Goal: Transaction & Acquisition: Subscribe to service/newsletter

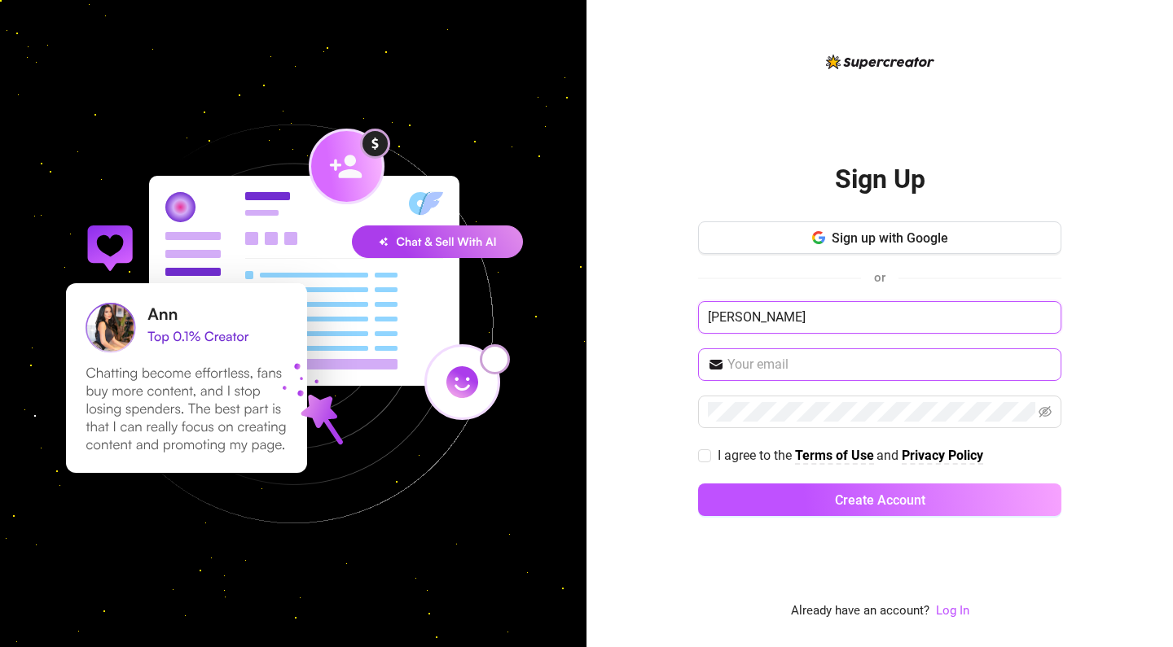
type input "[PERSON_NAME]"
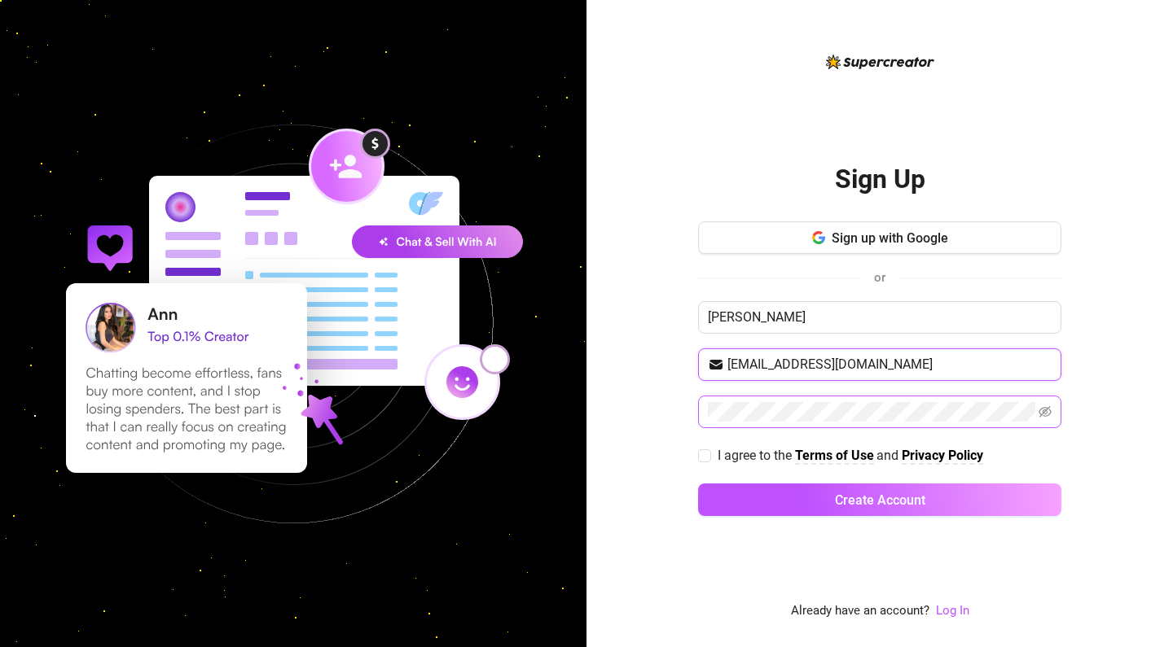
type input "[EMAIL_ADDRESS][DOMAIN_NAME]"
click at [702, 457] on input "I agree to the Terms of Use and Privacy Policy" at bounding box center [703, 455] width 11 height 11
checkbox input "true"
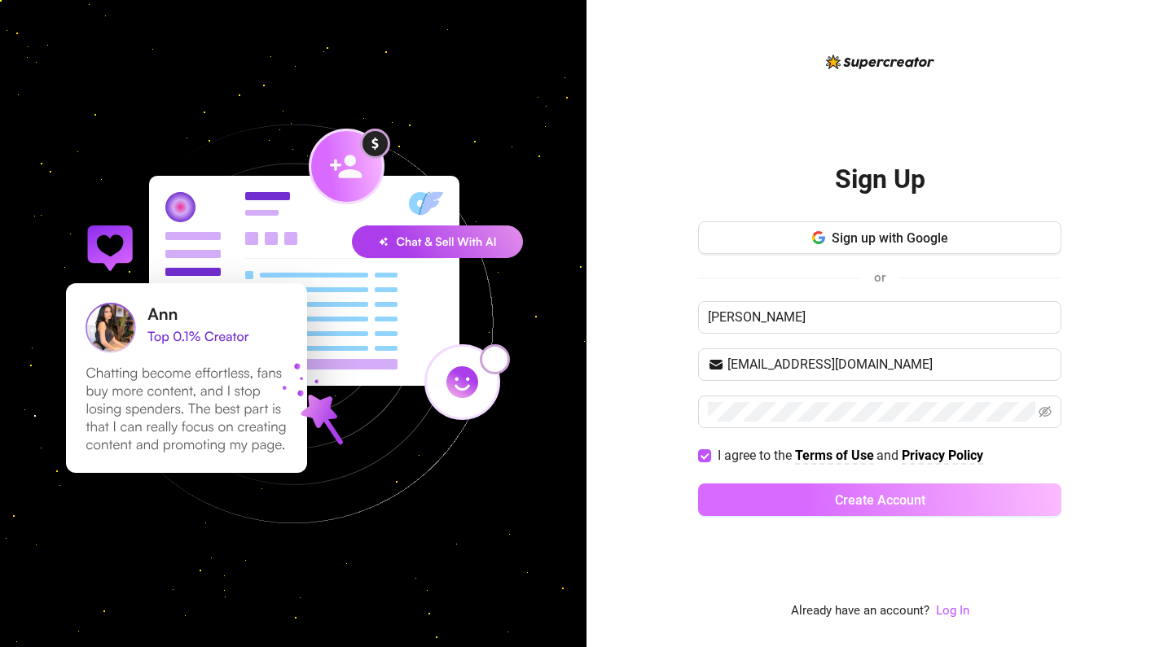
click at [829, 503] on button "Create Account" at bounding box center [879, 500] width 363 height 33
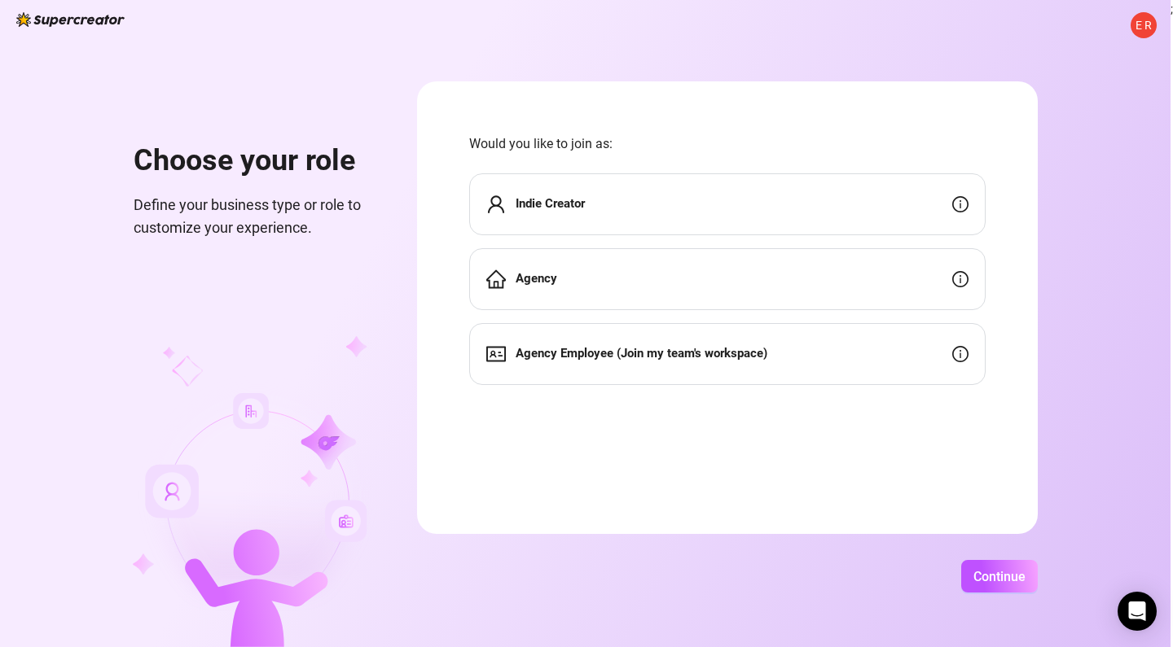
click at [652, 217] on div "Indie Creator" at bounding box center [727, 204] width 516 height 62
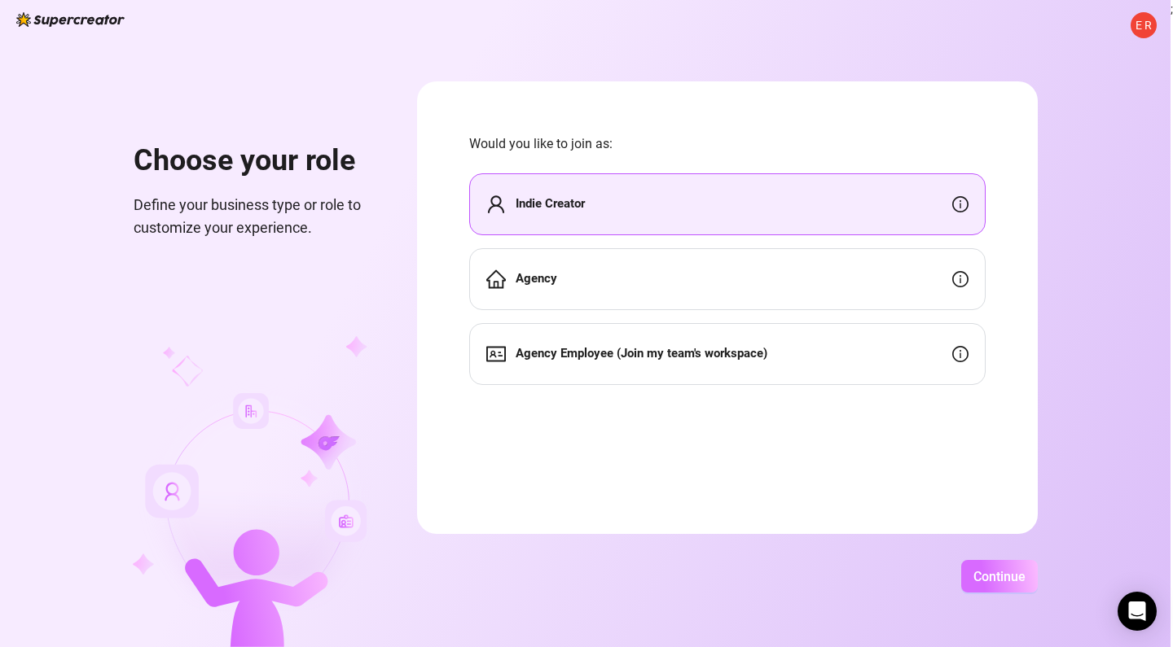
click at [1025, 573] on span "Continue" at bounding box center [999, 576] width 52 height 15
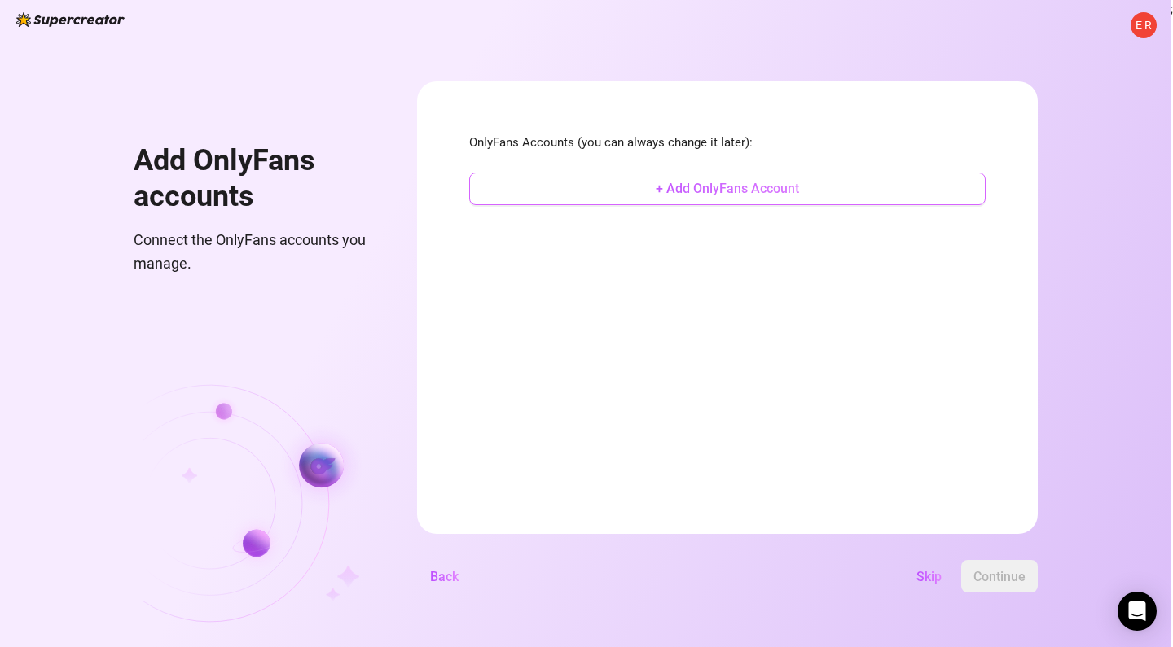
click at [738, 191] on button "+ Add OnlyFans Account" at bounding box center [727, 189] width 516 height 33
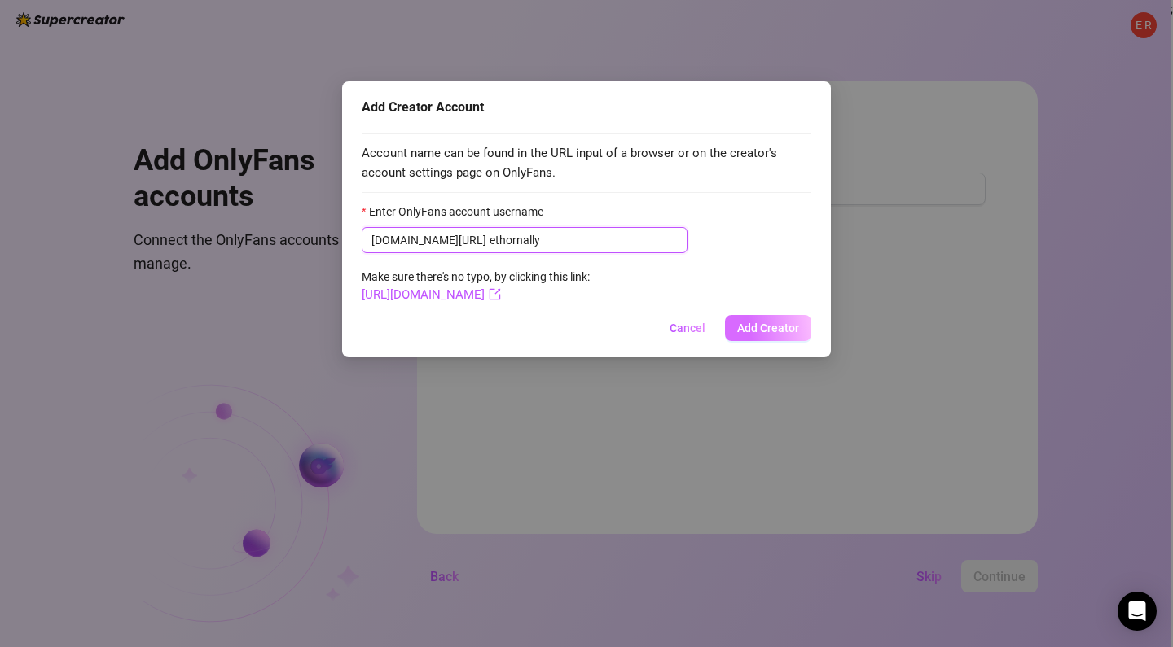
type input "ethornally"
click at [779, 323] on span "Add Creator" at bounding box center [768, 328] width 62 height 13
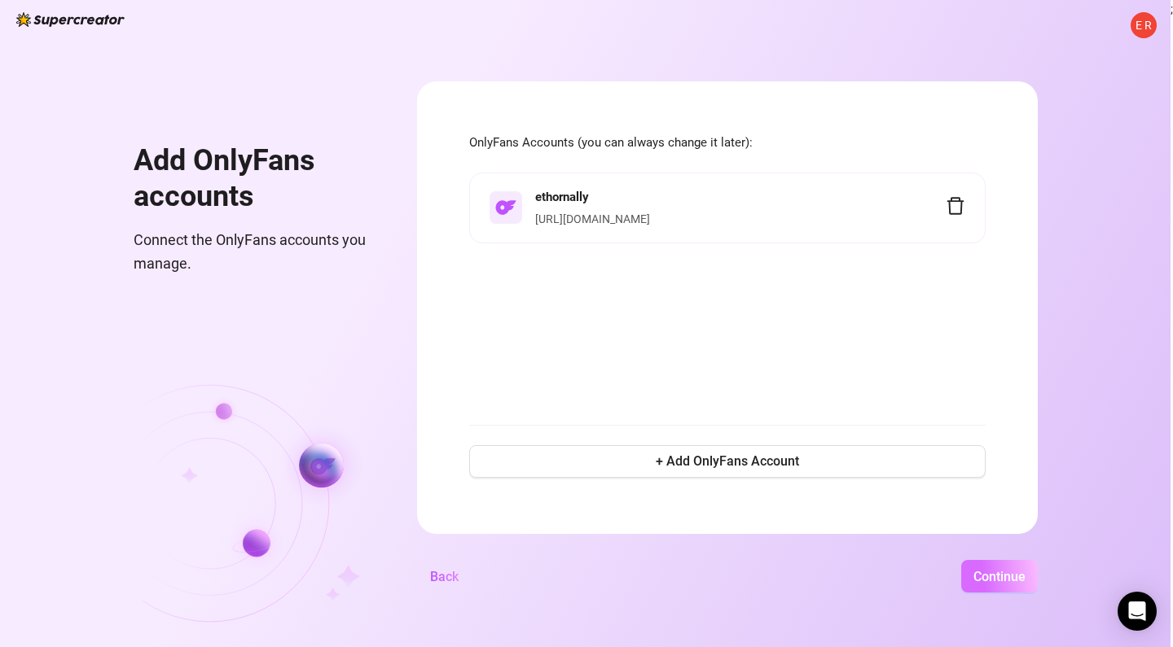
click at [1025, 580] on span "Continue" at bounding box center [999, 576] width 52 height 15
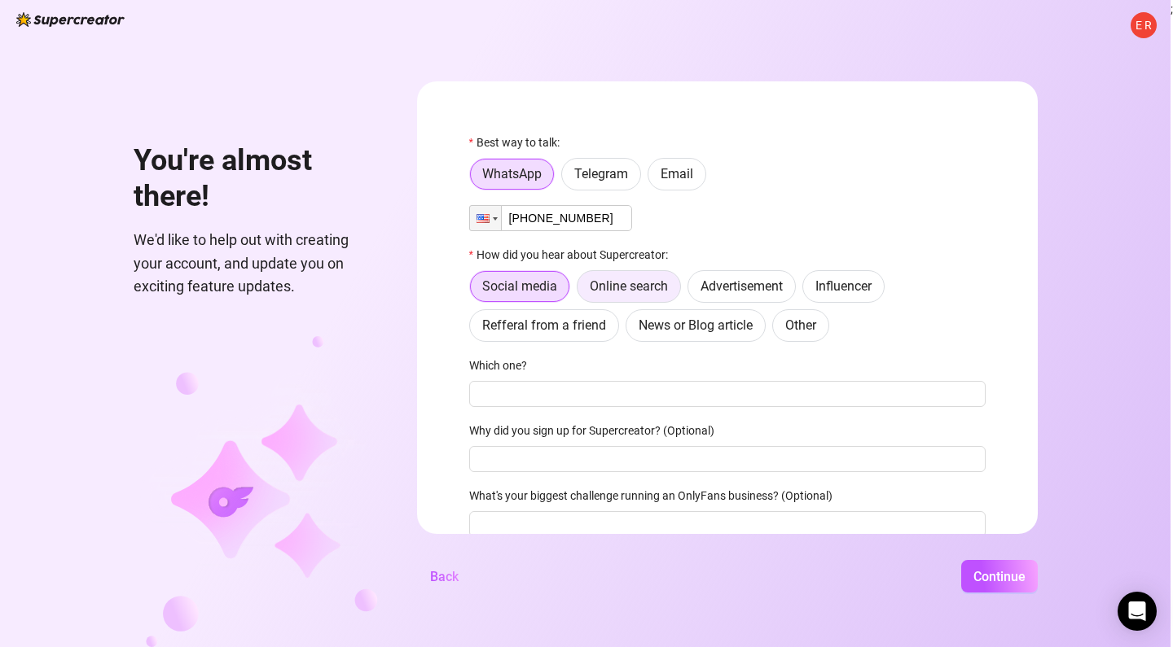
type input "+1 (925) 719-4432"
click at [650, 283] on span "Online search" at bounding box center [629, 286] width 78 height 15
click at [582, 291] on input "Online search" at bounding box center [582, 291] width 0 height 0
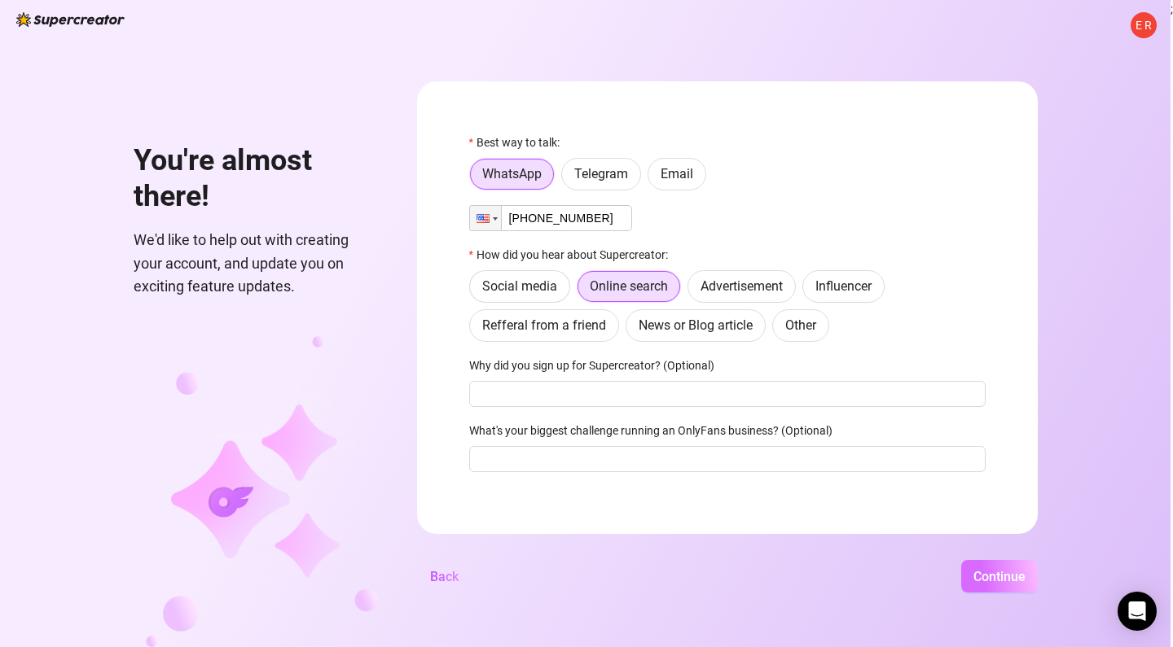
click at [1025, 569] on span "Continue" at bounding box center [999, 576] width 52 height 15
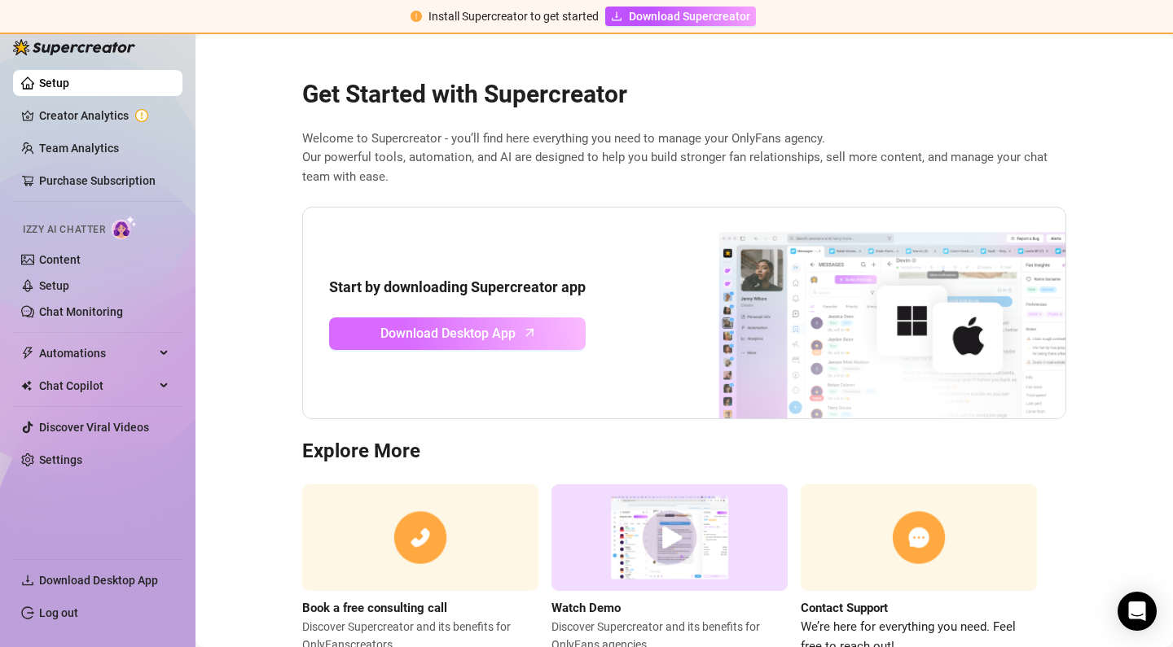
click at [454, 337] on span "Download Desktop App" at bounding box center [447, 333] width 135 height 20
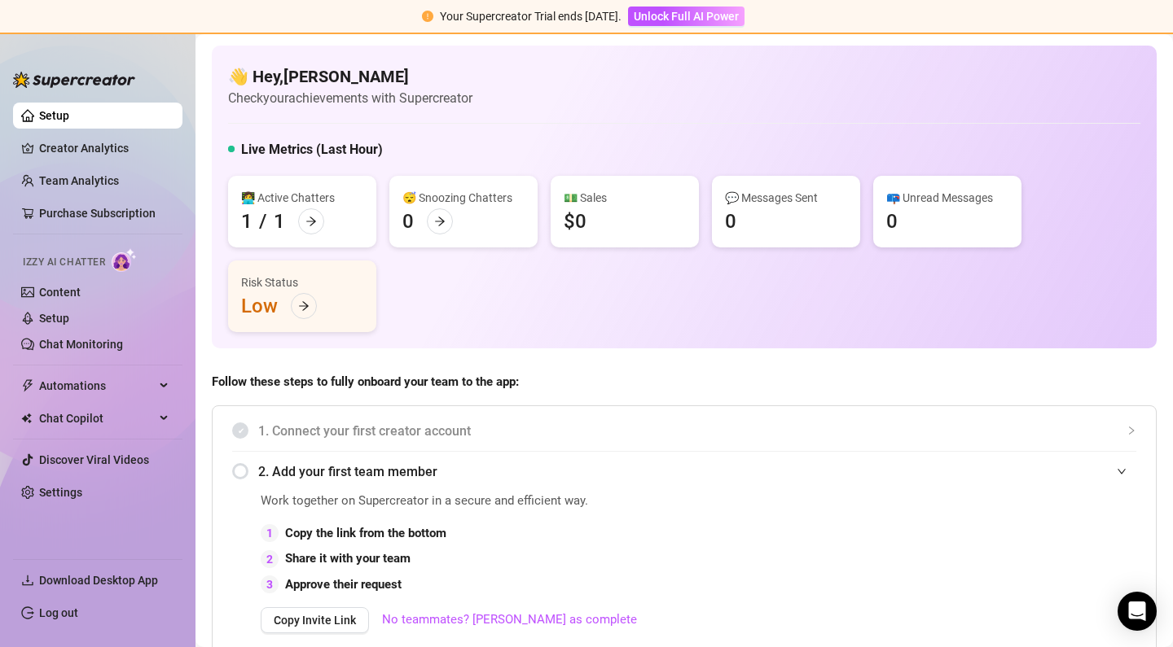
click at [202, 2] on div "Your Supercreator Trial ends in 14 days. Unlock Full AI Power" at bounding box center [586, 17] width 1173 height 34
click at [665, 21] on span "Unlock Full AI Power" at bounding box center [686, 16] width 105 height 13
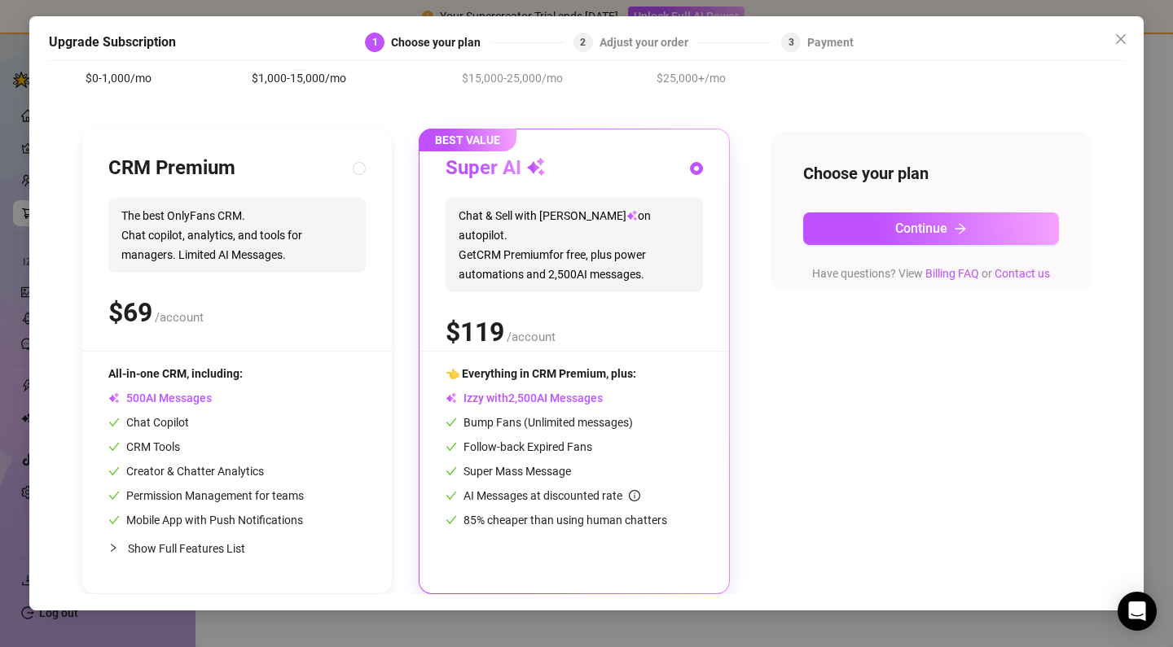
scroll to position [112, 0]
click at [1122, 37] on icon "close" at bounding box center [1121, 39] width 10 height 10
